Goal: Transaction & Acquisition: Purchase product/service

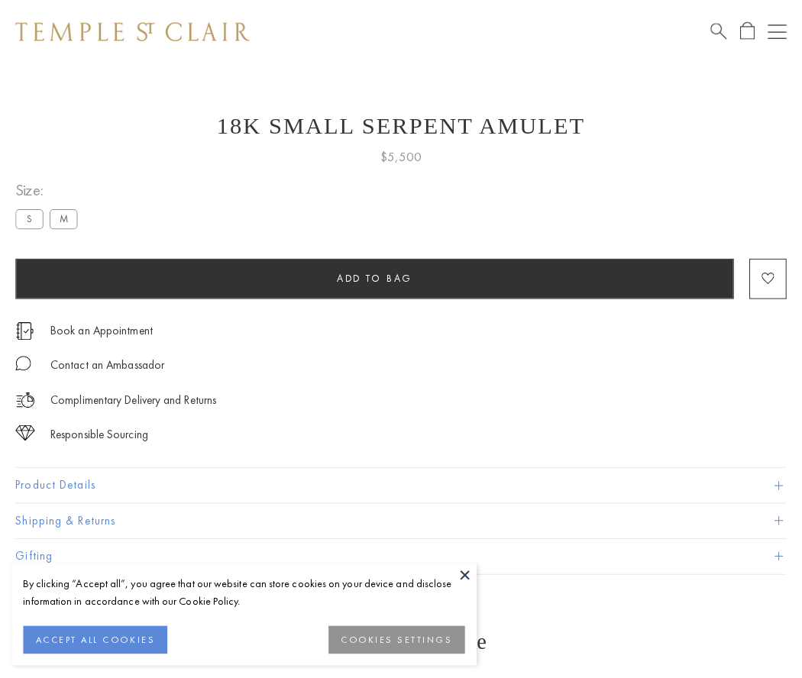
scroll to position [6, 0]
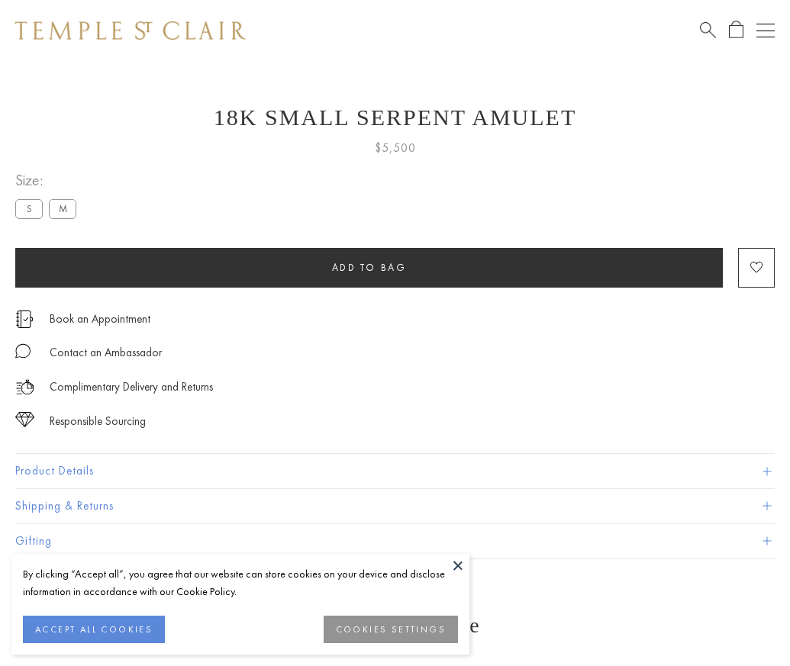
click at [369, 267] on span "Add to bag" at bounding box center [369, 267] width 75 height 13
